Goal: Find specific page/section

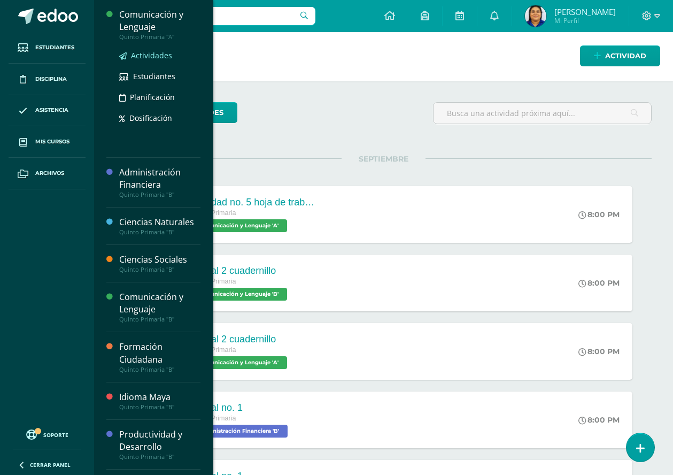
click at [152, 56] on span "Actividades" at bounding box center [151, 55] width 41 height 10
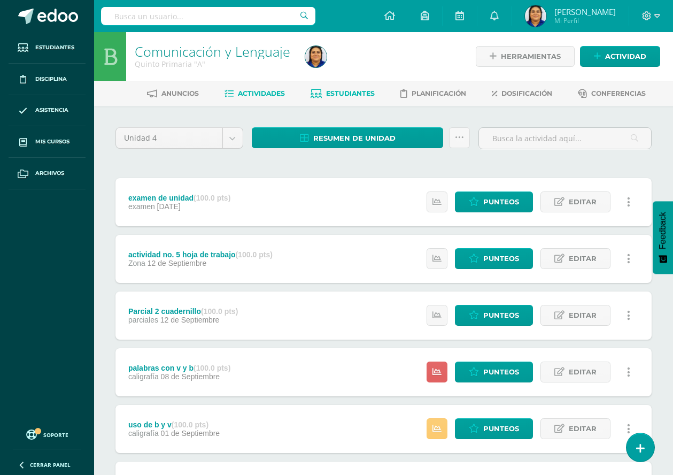
click at [342, 94] on span "Estudiantes" at bounding box center [350, 93] width 49 height 8
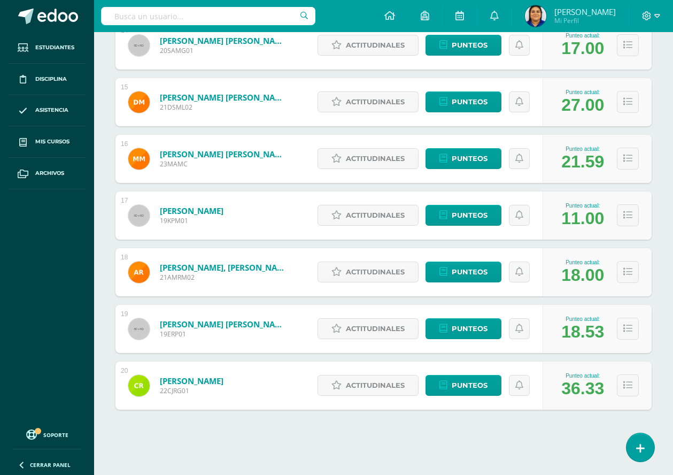
scroll to position [883, 0]
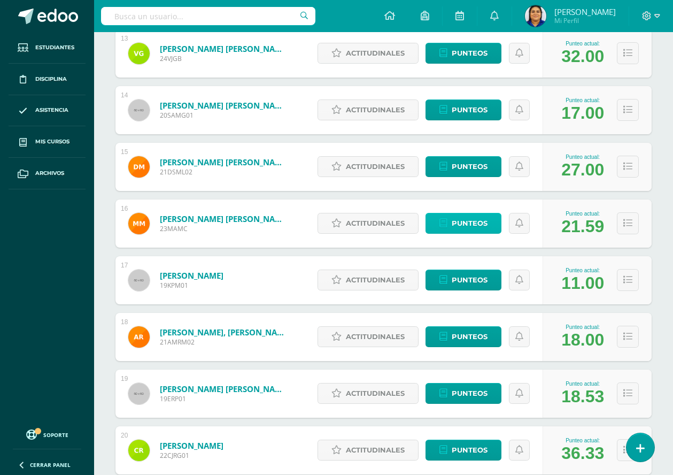
click at [458, 218] on span "Punteos" at bounding box center [470, 223] width 36 height 20
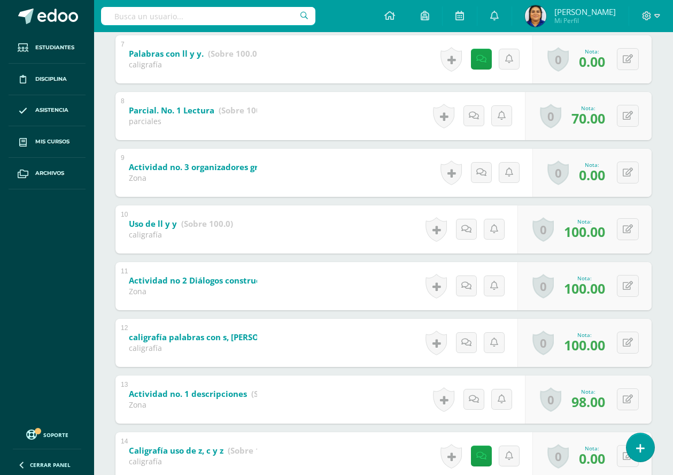
scroll to position [571, 0]
